Goal: Task Accomplishment & Management: Manage account settings

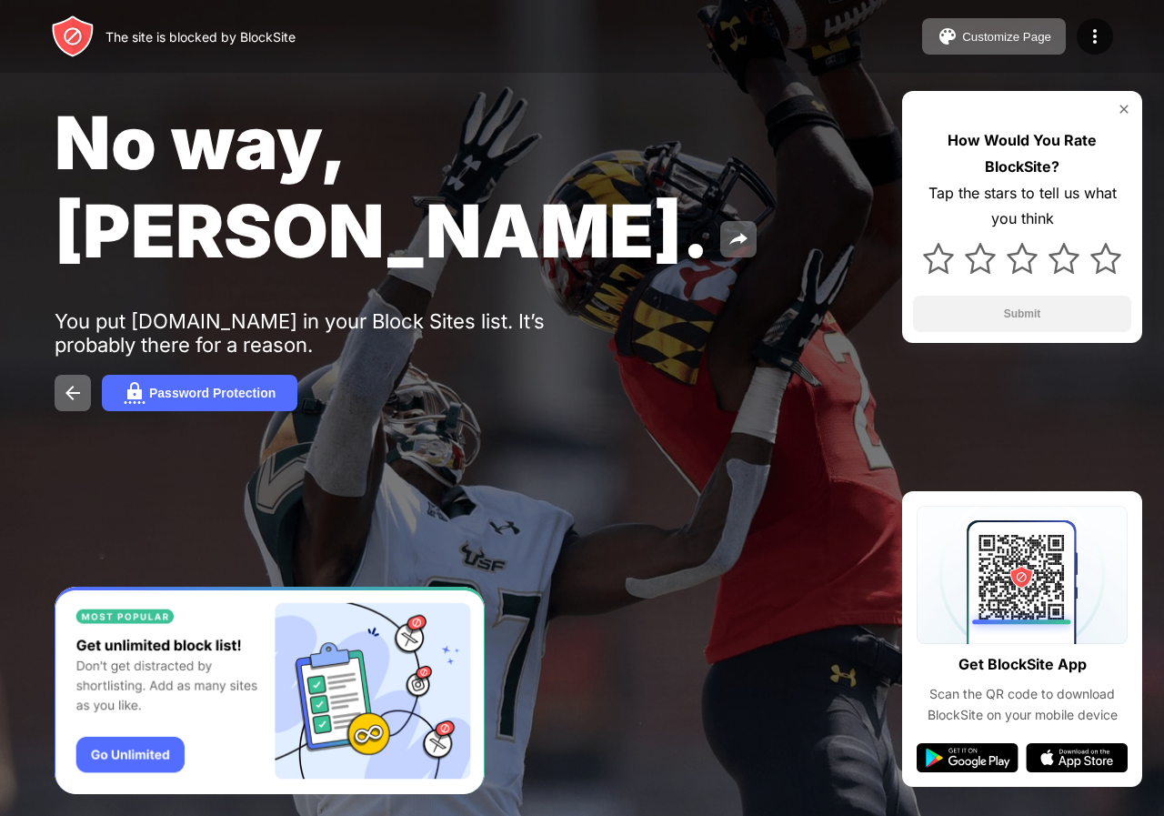
click at [1125, 107] on img at bounding box center [1124, 109] width 15 height 15
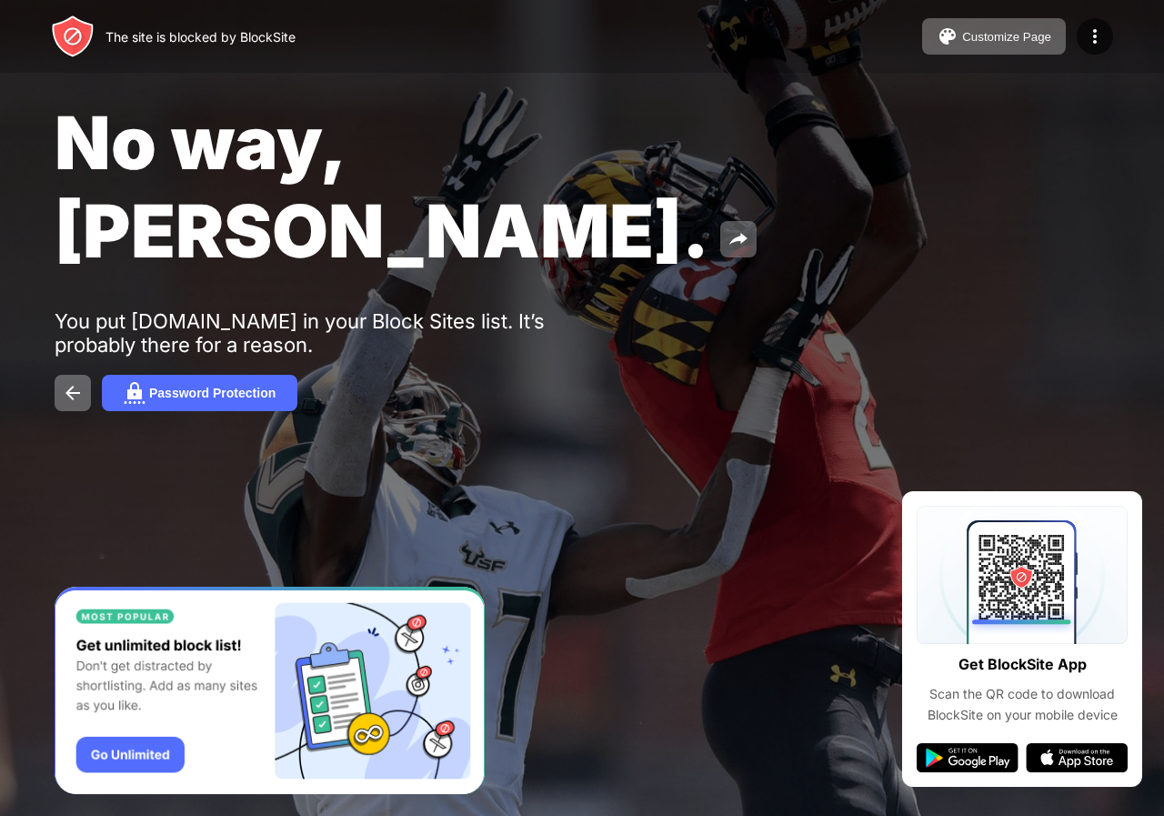
click at [1112, 262] on div "No way, Jose. You put whatsapp.com in your Block Sites list. It’s probably ther…" at bounding box center [582, 254] width 1164 height 509
click at [1011, 36] on div "Customize Page" at bounding box center [1006, 37] width 89 height 14
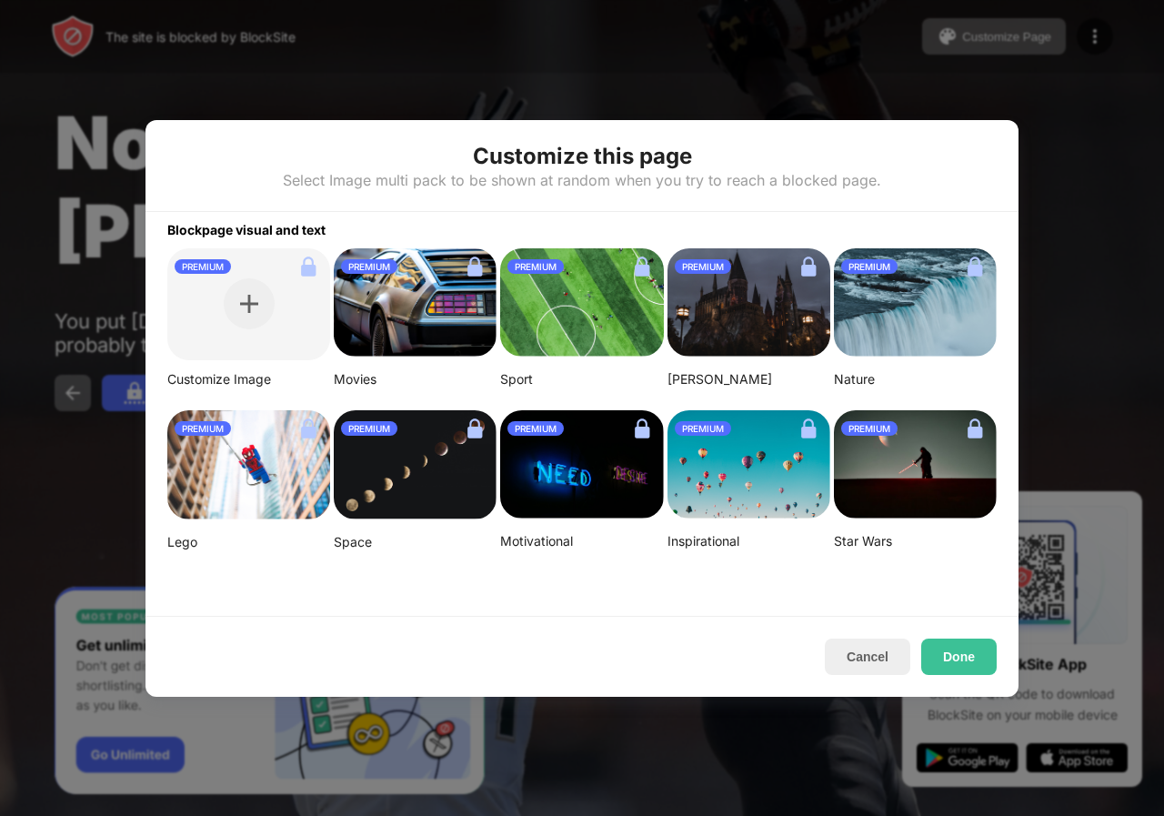
click at [1087, 153] on div at bounding box center [582, 408] width 1164 height 816
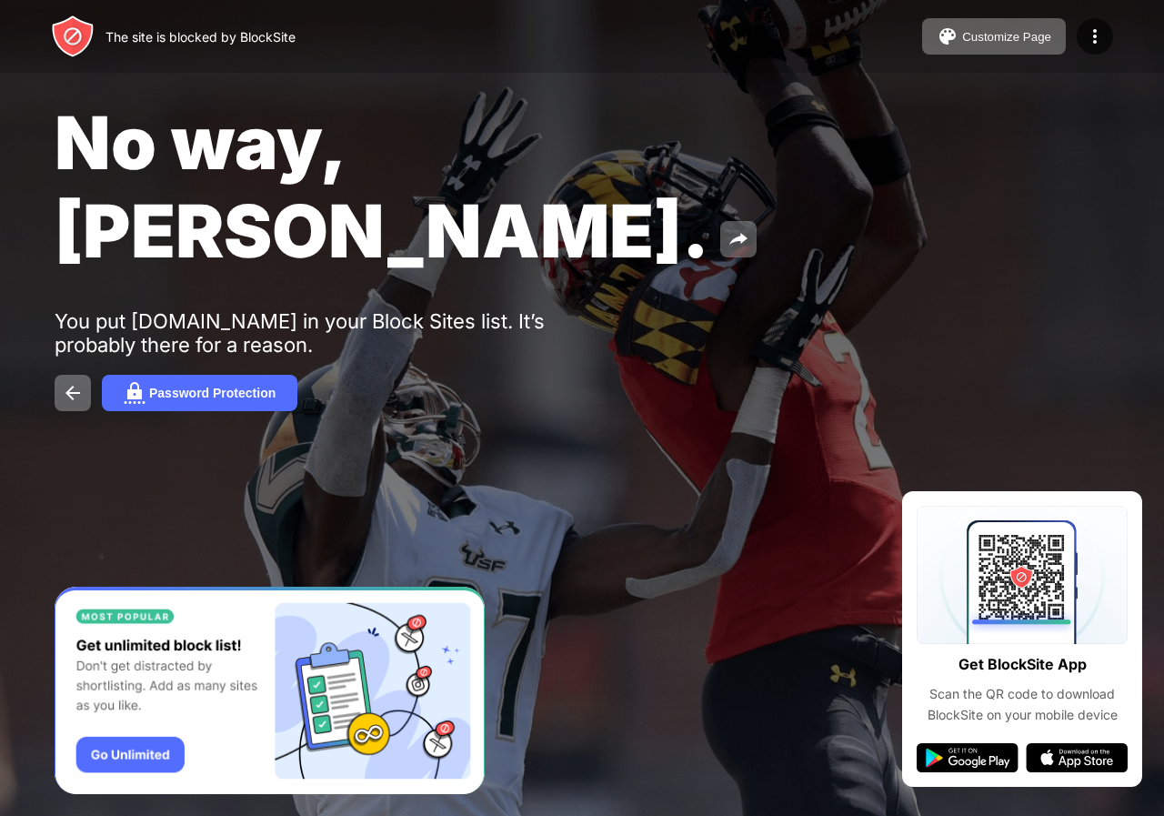
drag, startPoint x: 1040, startPoint y: 0, endPoint x: 678, endPoint y: 221, distance: 424.1
click at [678, 221] on div "No way, Jose. You put whatsapp.com in your Block Sites list. It’s probably ther…" at bounding box center [582, 254] width 1164 height 509
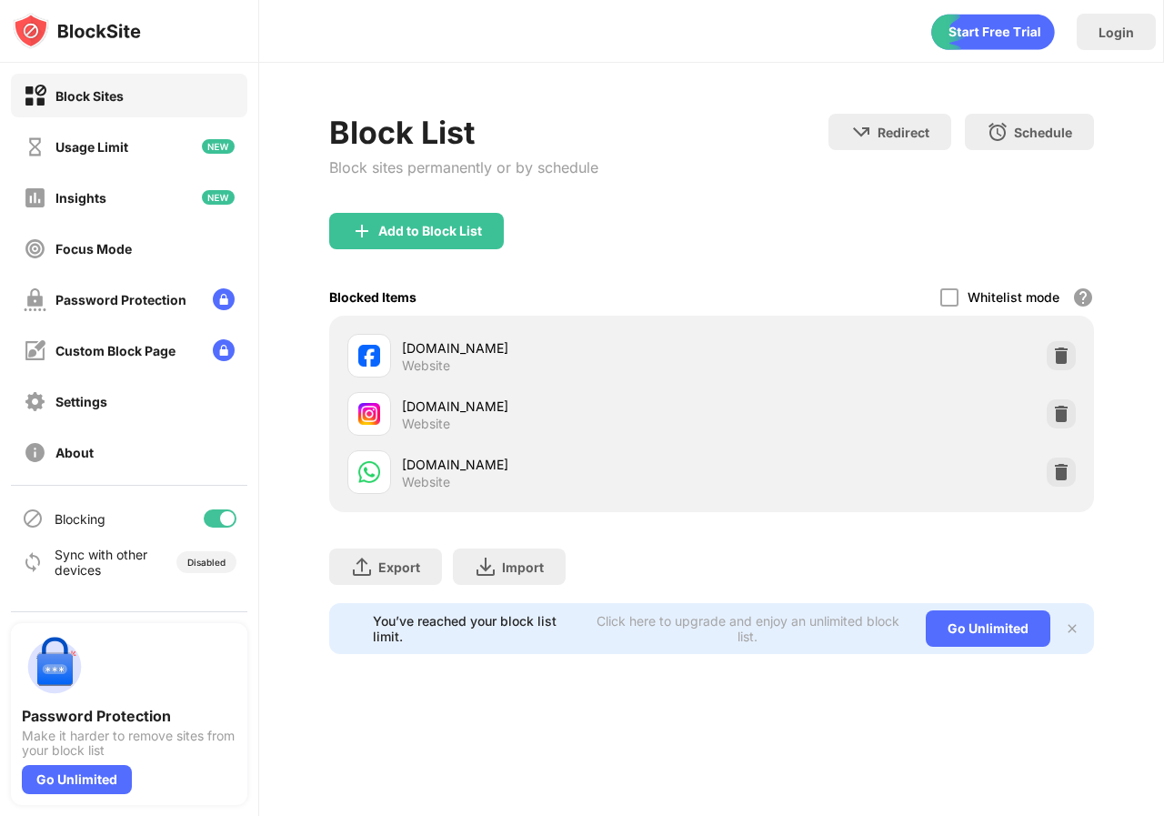
click at [451, 462] on div "[DOMAIN_NAME]" at bounding box center [557, 464] width 310 height 19
click at [1058, 469] on img at bounding box center [1061, 472] width 18 height 18
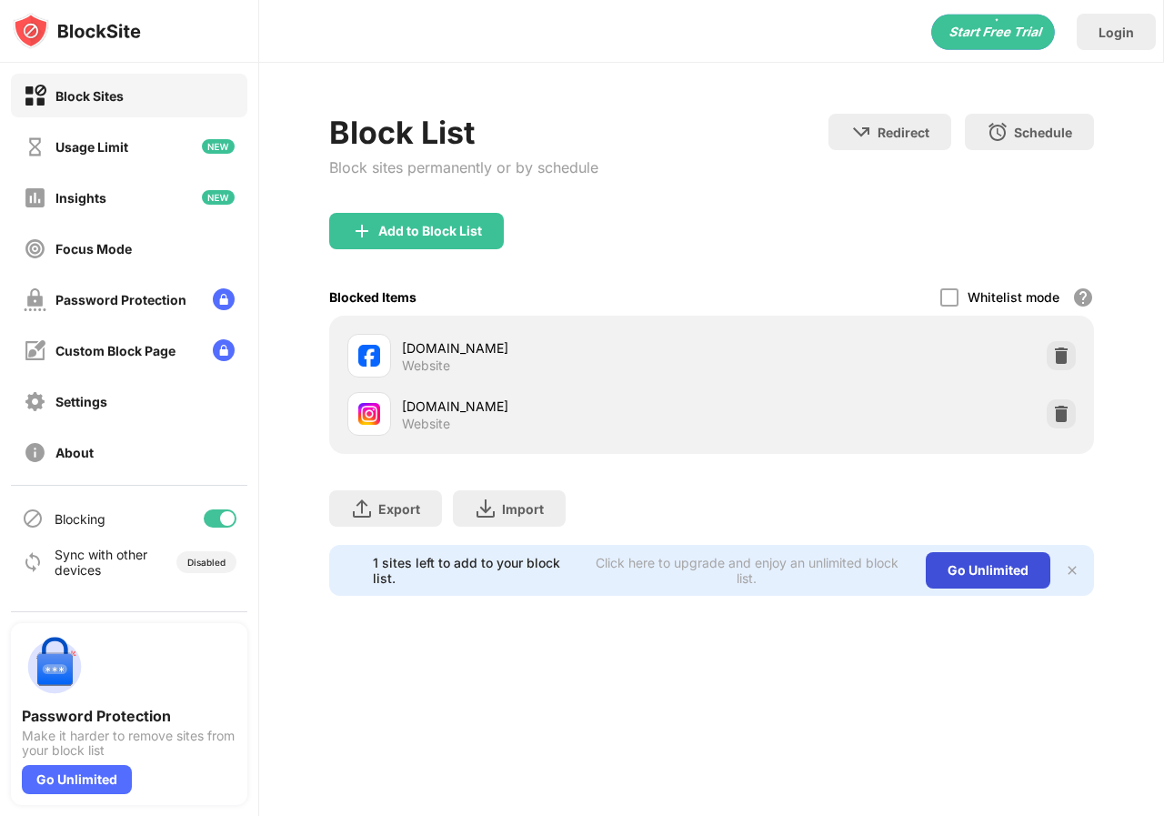
click at [992, 568] on div "Go Unlimited" at bounding box center [988, 570] width 125 height 36
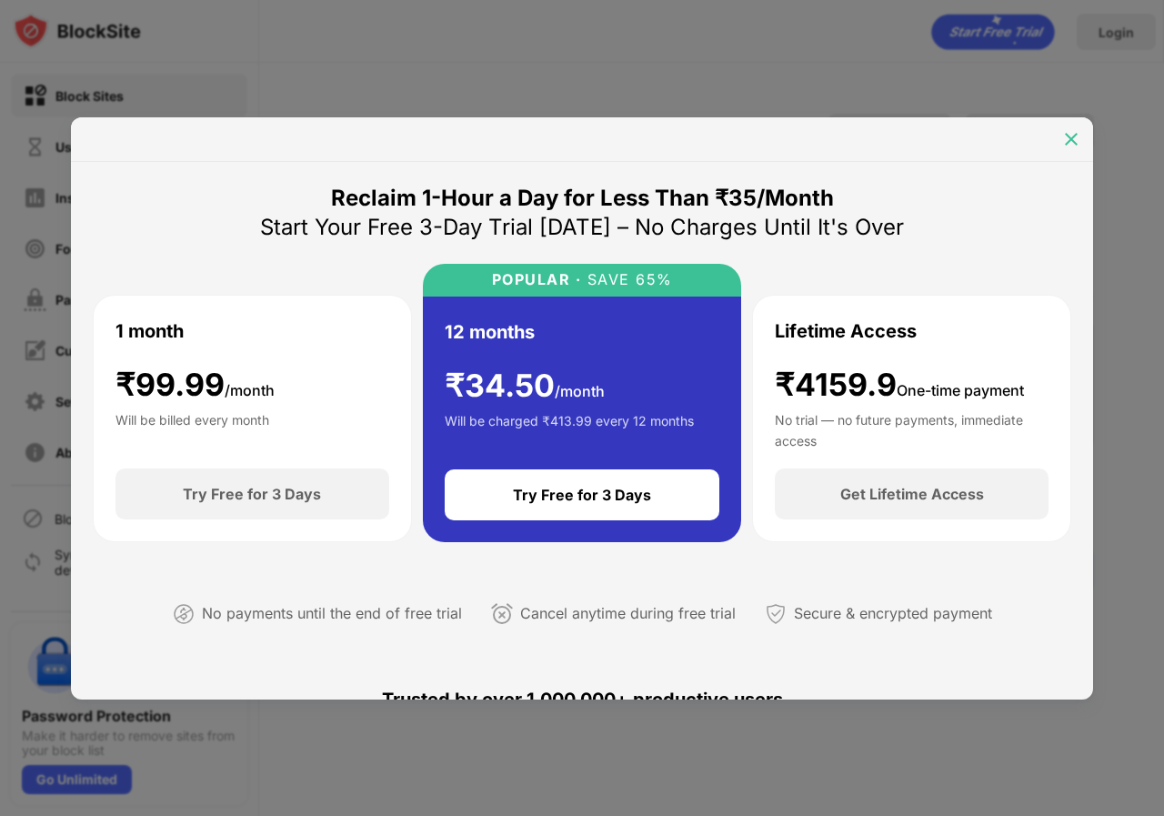
click at [1077, 130] on img at bounding box center [1071, 139] width 18 height 18
